Goal: Task Accomplishment & Management: Use online tool/utility

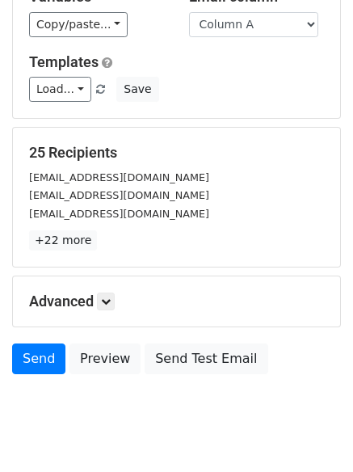
scroll to position [156, 0]
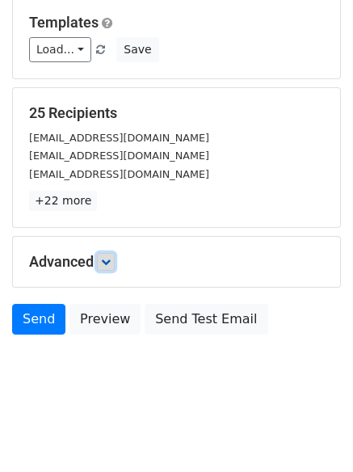
click at [110, 264] on icon at bounding box center [106, 262] width 10 height 10
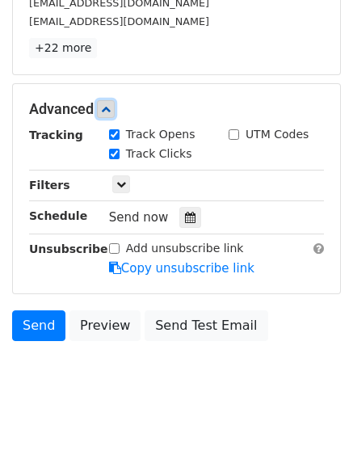
scroll to position [314, 0]
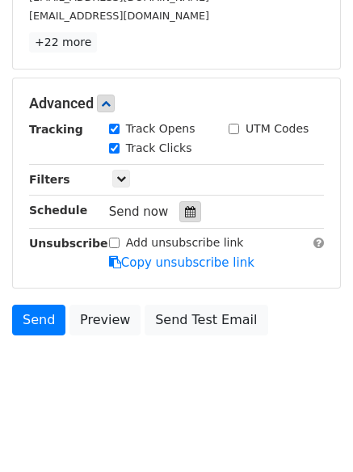
click at [185, 213] on icon at bounding box center [190, 211] width 11 height 11
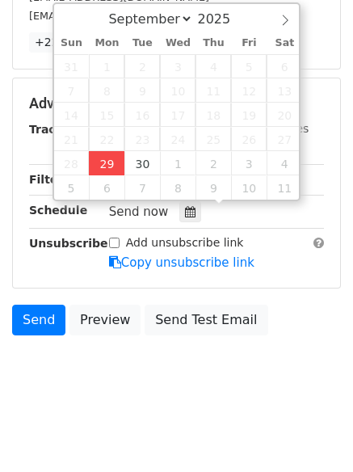
type input "2025-09-29 12:49"
type input "49"
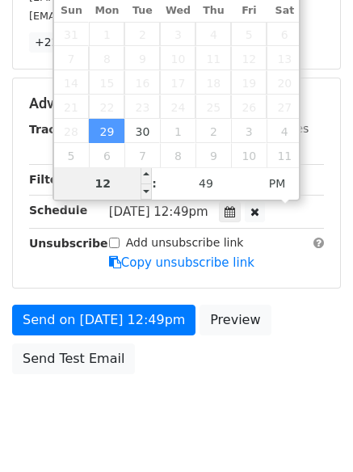
scroll to position [289, 0]
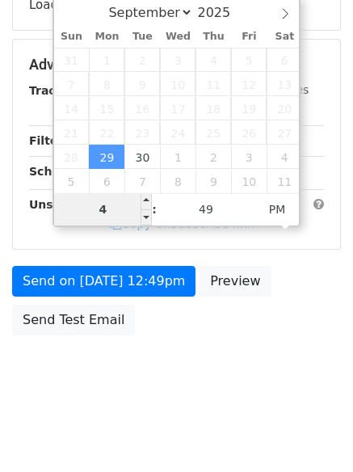
type input "4"
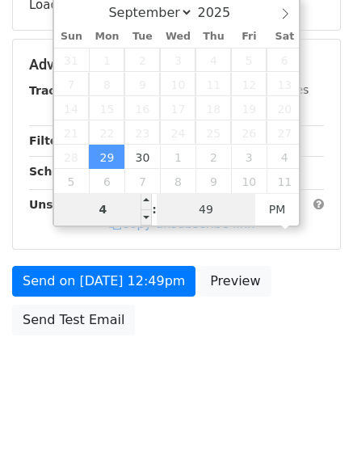
type input "2025-09-29 16:49"
type input "04"
type input "1"
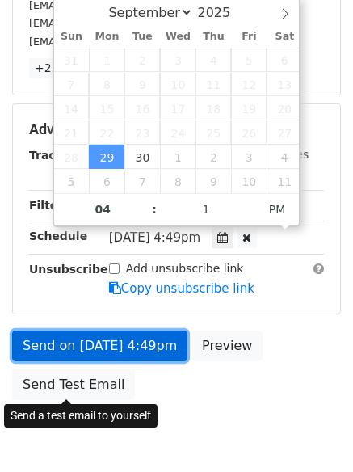
type input "2025-09-29 16:01"
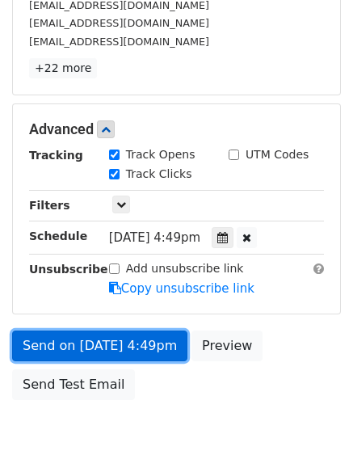
click at [95, 347] on link "Send on Sep 29 at 4:49pm" at bounding box center [99, 346] width 175 height 31
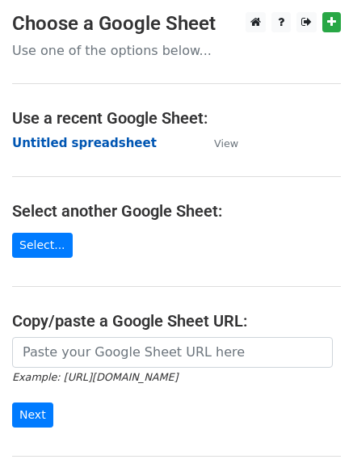
click at [67, 138] on strong "Untitled spreadsheet" at bounding box center [84, 143] width 145 height 15
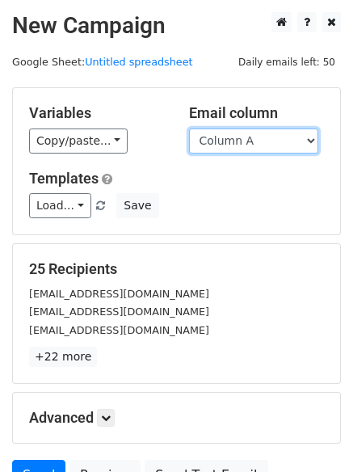
click at [241, 130] on select "Column A Column B Column C Column D Column E Column F" at bounding box center [253, 141] width 129 height 25
select select "Column B"
click at [189, 129] on select "Column A Column B Column C Column D Column E Column F" at bounding box center [253, 141] width 129 height 25
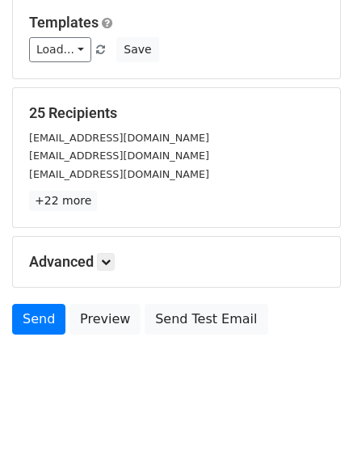
click at [99, 258] on h5 "Advanced" at bounding box center [176, 262] width 295 height 18
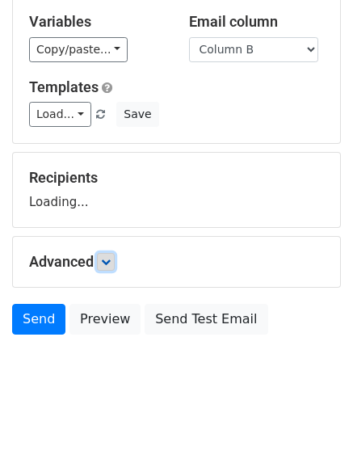
click at [107, 258] on icon at bounding box center [106, 262] width 10 height 10
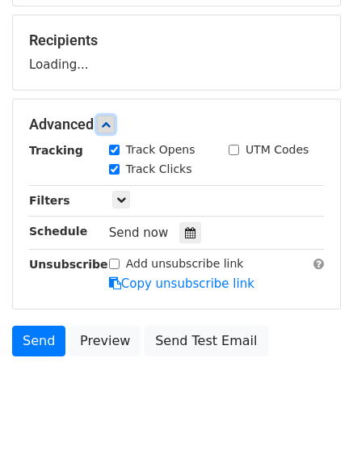
scroll to position [231, 0]
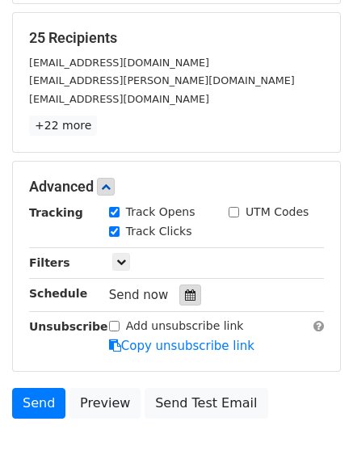
click at [185, 289] on div at bounding box center [190, 295] width 22 height 21
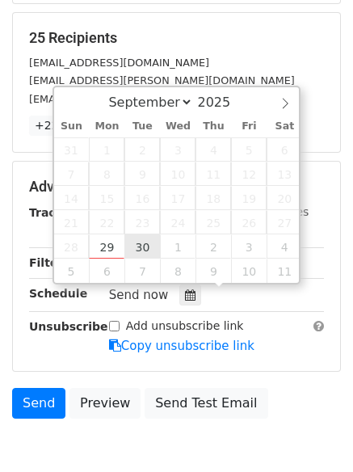
type input "2025-09-30 12:00"
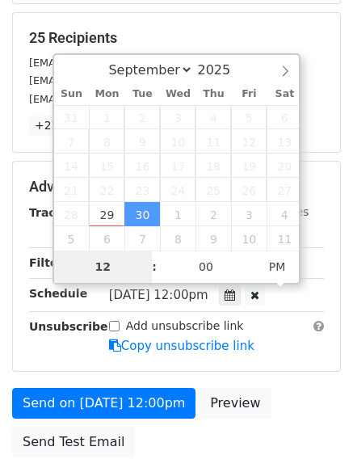
type input "5"
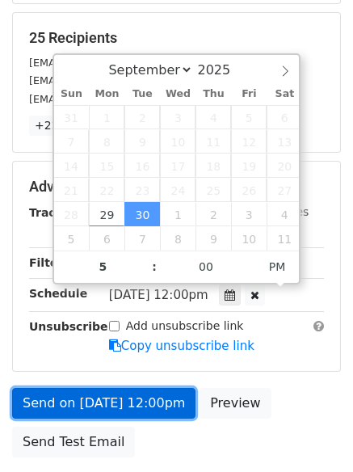
type input "2025-09-30 17:00"
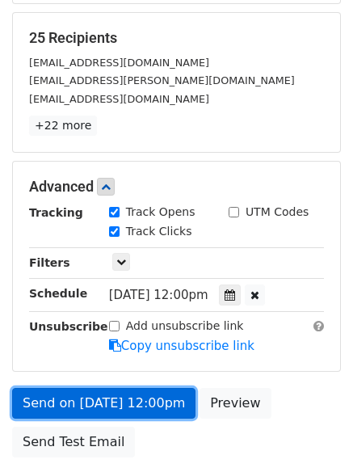
click at [112, 398] on link "Send on Sep 30 at 12:00pm" at bounding box center [103, 403] width 183 height 31
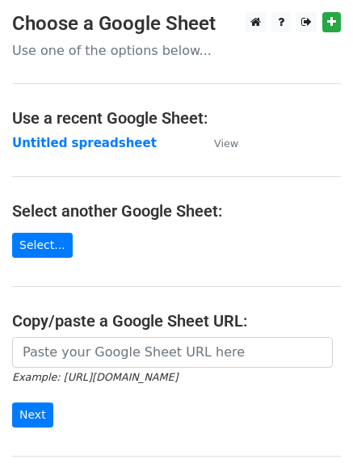
click at [61, 129] on main "Choose a Google Sheet Use one of the options below... Use a recent Google Sheet…" at bounding box center [176, 263] width 353 height 502
click at [61, 138] on strong "Untitled spreadsheet" at bounding box center [84, 143] width 145 height 15
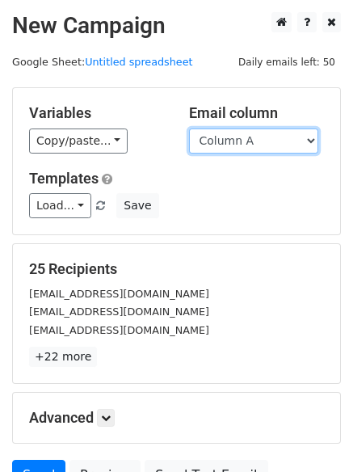
drag, startPoint x: 235, startPoint y: 137, endPoint x: 239, endPoint y: 153, distance: 16.7
click at [235, 137] on select "Column A Column B Column C Column D Column E Column F" at bounding box center [253, 141] width 129 height 25
select select "Column C"
click at [189, 129] on select "Column A Column B Column C Column D Column E Column F" at bounding box center [253, 141] width 129 height 25
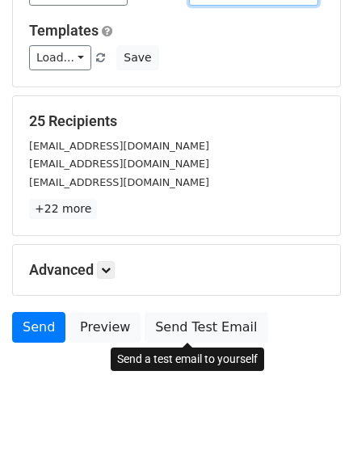
scroll to position [156, 0]
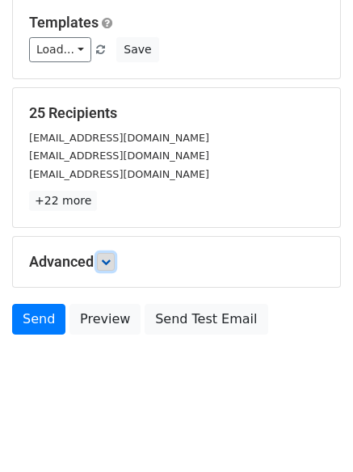
click at [112, 268] on link at bounding box center [106, 262] width 18 height 18
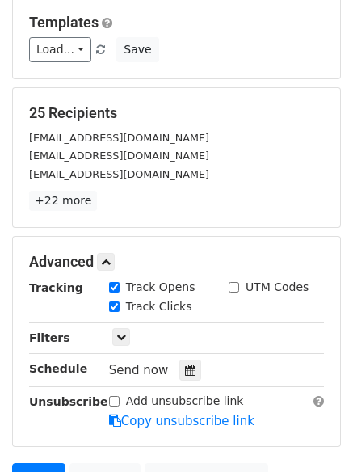
click at [195, 378] on div "Send now" at bounding box center [204, 371] width 190 height 22
click at [185, 371] on icon at bounding box center [190, 370] width 11 height 11
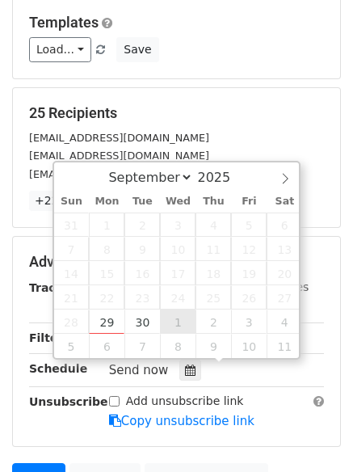
type input "2025-10-01 12:00"
select select "9"
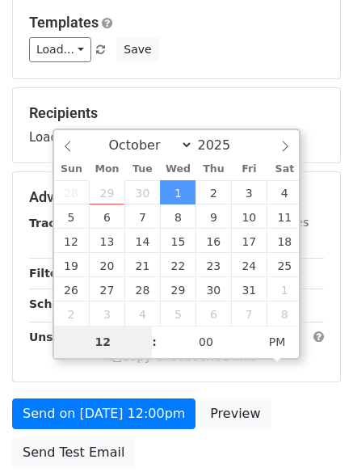
type input "6"
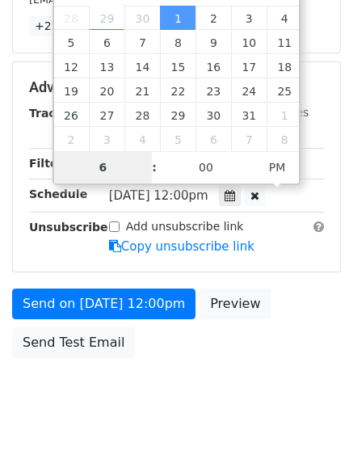
scroll to position [353, 0]
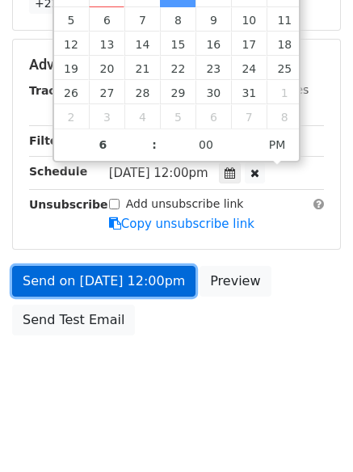
type input "2025-10-01 18:00"
click at [88, 280] on link "Send on Oct 1 at 12:00pm" at bounding box center [103, 281] width 183 height 31
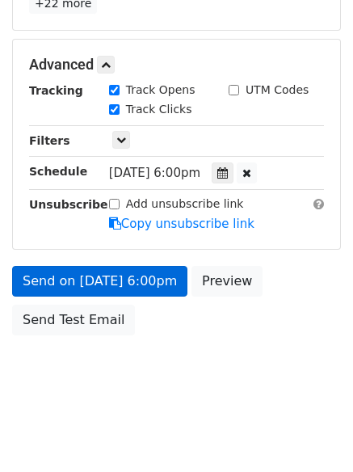
scroll to position [289, 0]
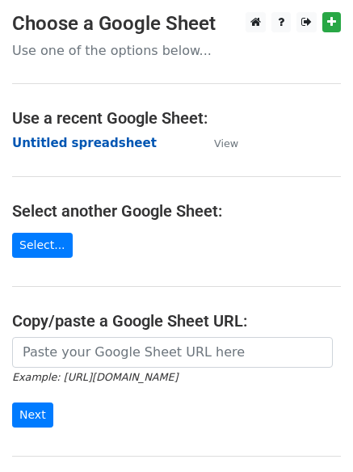
click at [35, 147] on strong "Untitled spreadsheet" at bounding box center [84, 143] width 145 height 15
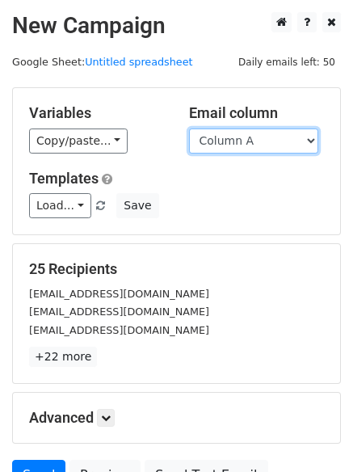
click at [233, 145] on select "Column A Column B Column C Column D Column E Column F" at bounding box center [253, 141] width 129 height 25
select select "Column D"
click at [189, 129] on select "Column A Column B Column C Column D Column E Column F" at bounding box center [253, 141] width 129 height 25
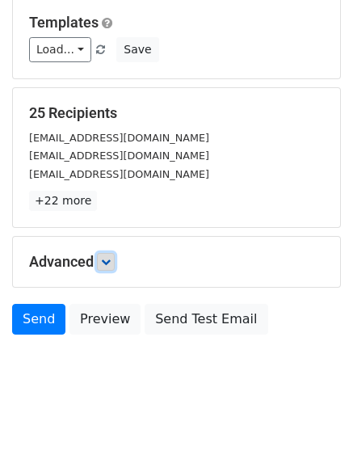
click at [110, 261] on icon at bounding box center [106, 262] width 10 height 10
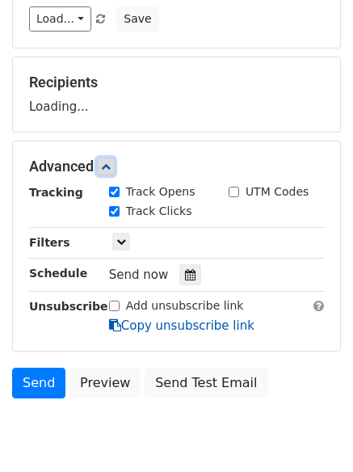
scroll to position [243, 0]
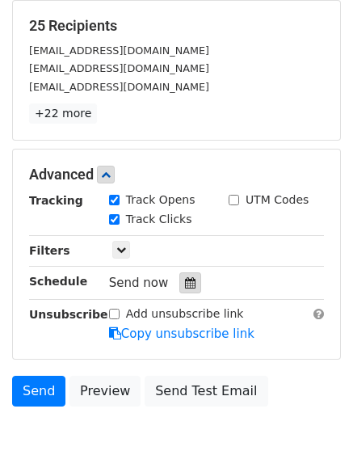
click at [185, 281] on icon at bounding box center [190, 282] width 11 height 11
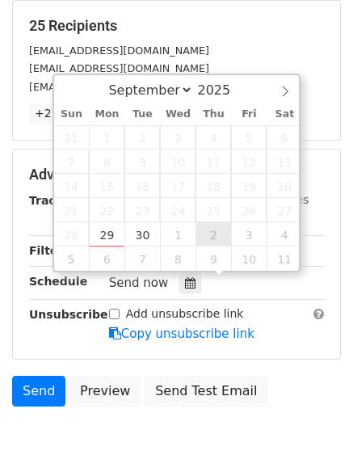
type input "2025-10-02 12:00"
select select "9"
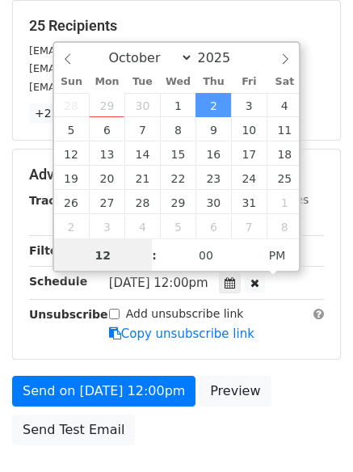
scroll to position [1, 0]
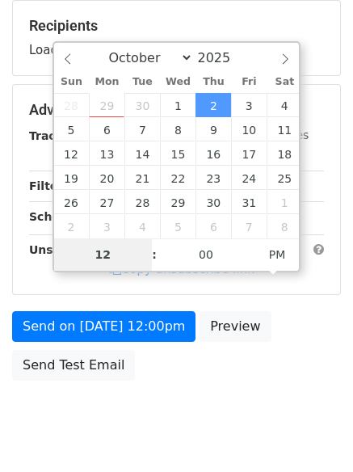
type input "7"
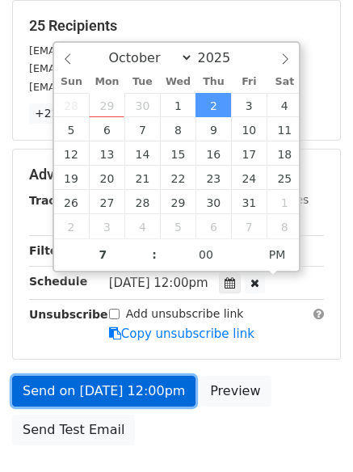
type input "2025-10-02 19:00"
click at [129, 390] on link "Send on Oct 2 at 12:00pm" at bounding box center [103, 391] width 183 height 31
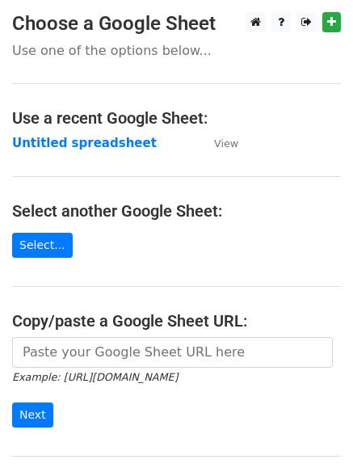
click at [54, 131] on main "Choose a Google Sheet Use one of the options below... Use a recent Google Sheet…" at bounding box center [176, 263] width 353 height 502
click at [54, 146] on strong "Untitled spreadsheet" at bounding box center [84, 143] width 145 height 15
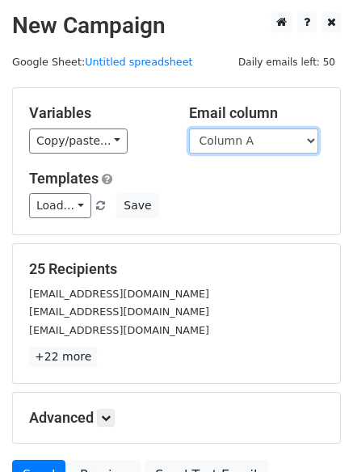
click at [254, 144] on select "Column A Column B Column C Column D Column E Column F" at bounding box center [253, 141] width 129 height 25
select select "Column E"
click at [189, 129] on select "Column A Column B Column C Column D Column E Column F" at bounding box center [253, 141] width 129 height 25
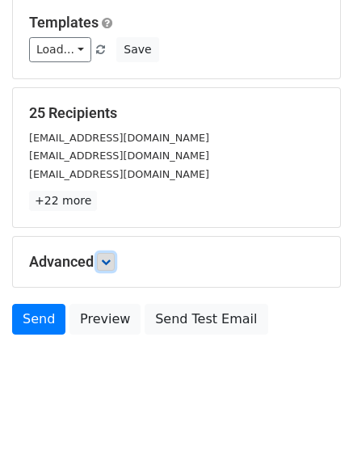
click at [107, 269] on link at bounding box center [106, 262] width 18 height 18
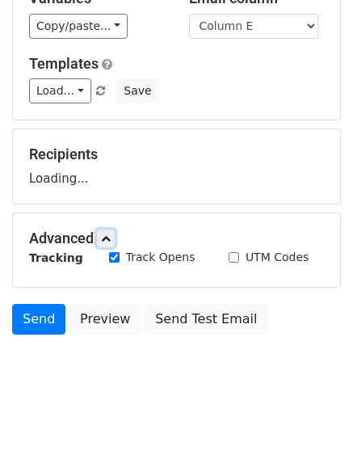
scroll to position [156, 0]
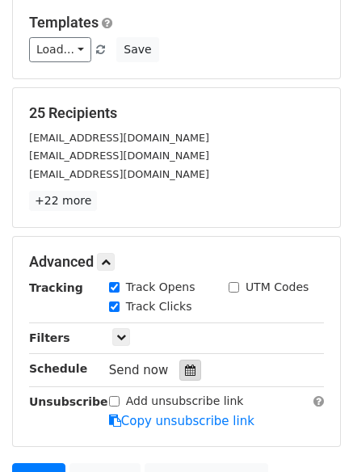
click at [185, 366] on icon at bounding box center [190, 370] width 11 height 11
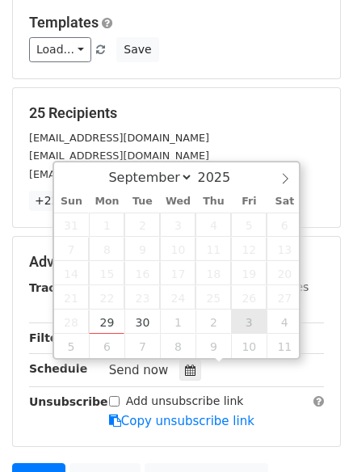
type input "[DATE] 12:00"
select select "9"
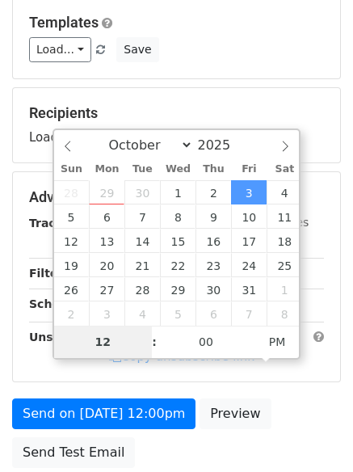
type input "8"
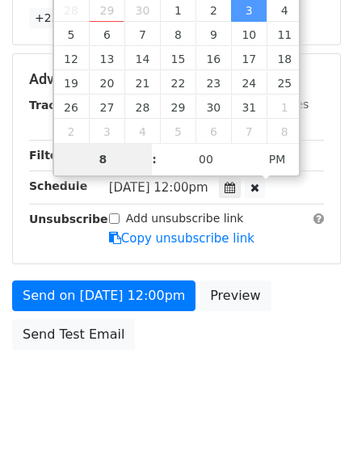
scroll to position [353, 0]
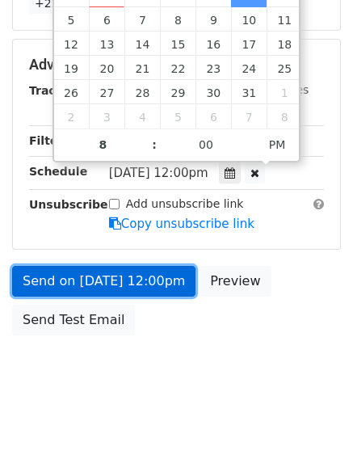
type input "[DATE] 20:00"
click at [107, 285] on link "Send on [DATE] 12:00pm" at bounding box center [103, 281] width 183 height 31
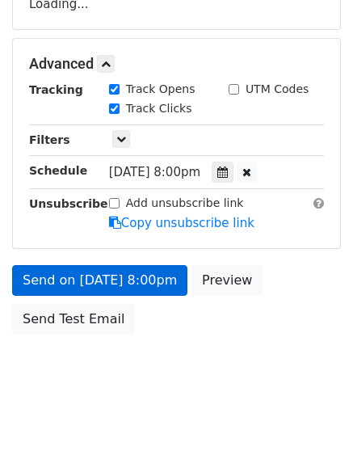
scroll to position [289, 0]
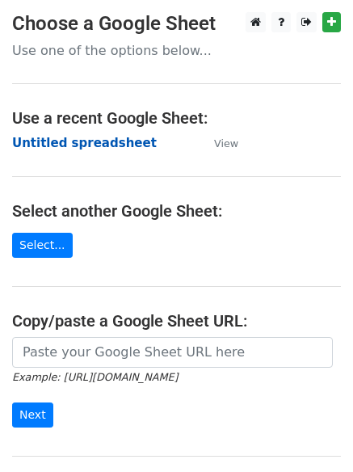
click at [56, 145] on strong "Untitled spreadsheet" at bounding box center [84, 143] width 145 height 15
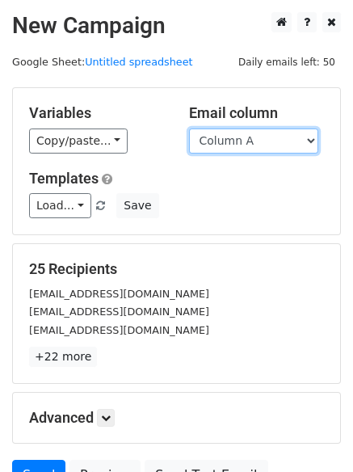
click at [254, 146] on select "Column A Column B Column C Column D Column E Column F" at bounding box center [253, 141] width 129 height 25
select select "Column F"
click at [189, 129] on select "Column A Column B Column C Column D Column E Column F" at bounding box center [253, 141] width 129 height 25
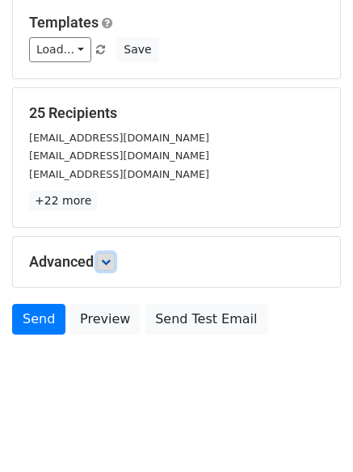
click at [108, 266] on icon at bounding box center [106, 262] width 10 height 10
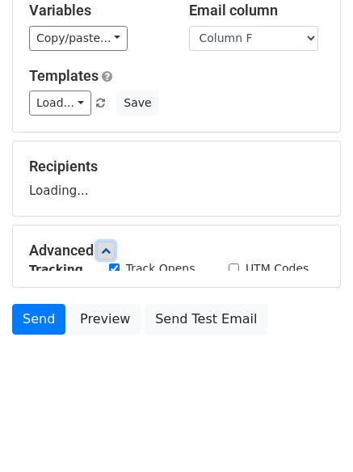
scroll to position [156, 0]
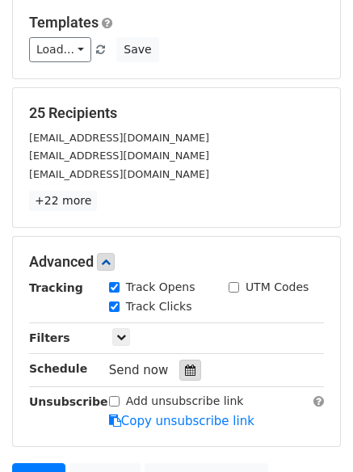
click at [185, 373] on icon at bounding box center [190, 370] width 11 height 11
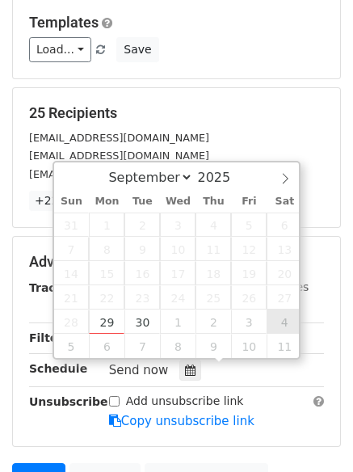
type input "[DATE] 12:00"
select select "9"
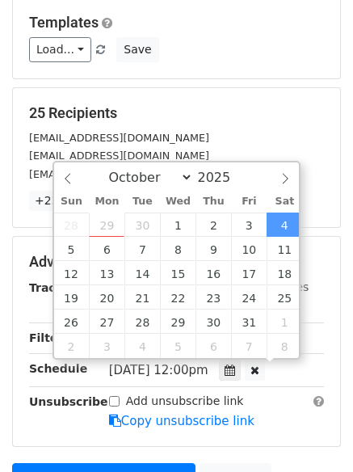
scroll to position [1, 0]
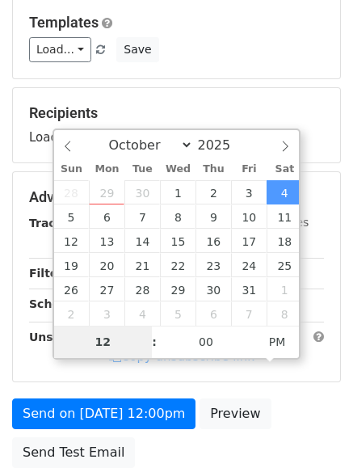
type input "9"
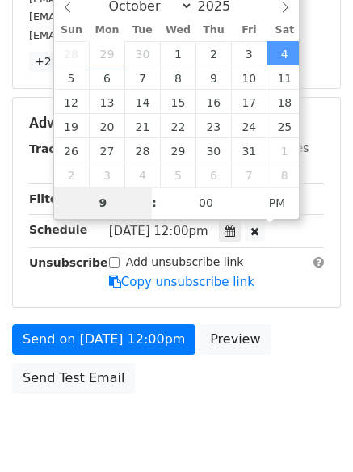
scroll to position [353, 0]
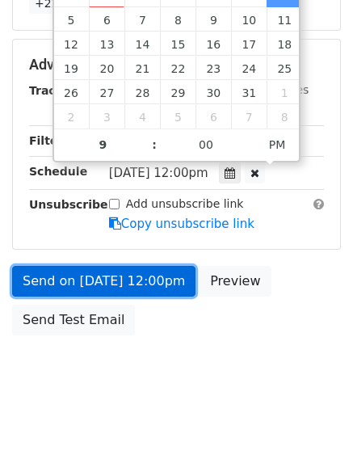
type input "[DATE] 21:00"
click at [114, 281] on link "Send on [DATE] 12:00pm" at bounding box center [103, 281] width 183 height 31
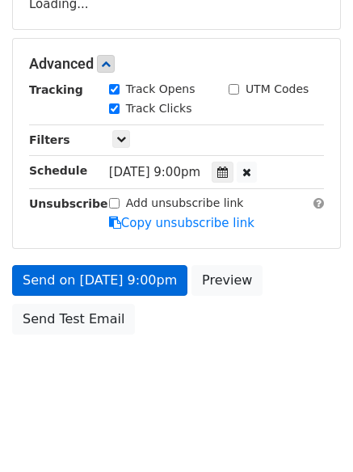
scroll to position [289, 0]
